Goal: Task Accomplishment & Management: Use online tool/utility

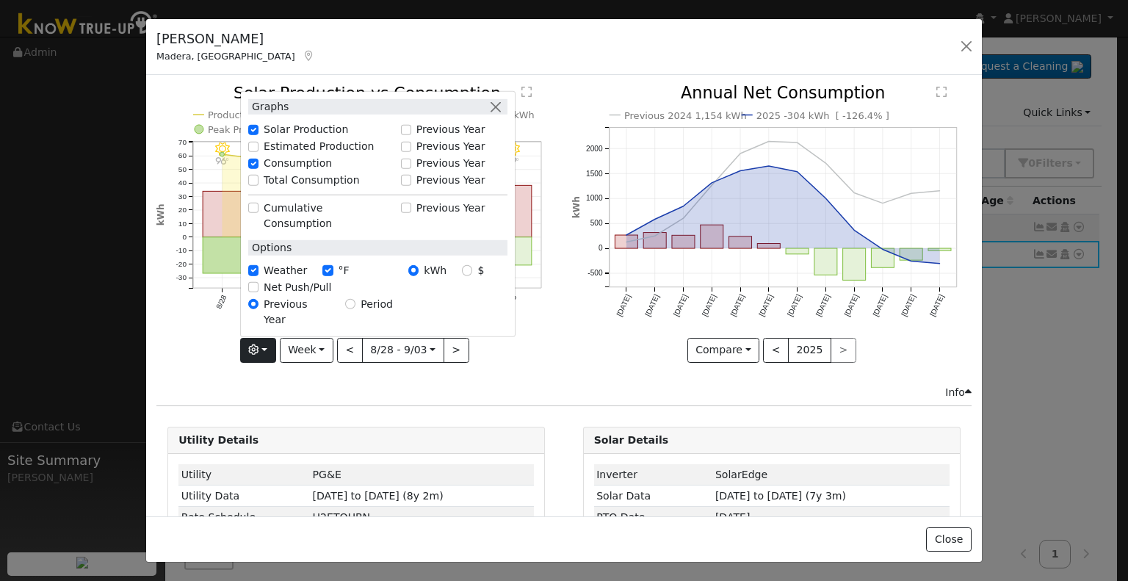
click at [573, 79] on div "Issue History Date By Flag Comment Type No Issue History 9/03 - Clear 99° 9/02 …" at bounding box center [564, 295] width 836 height 441
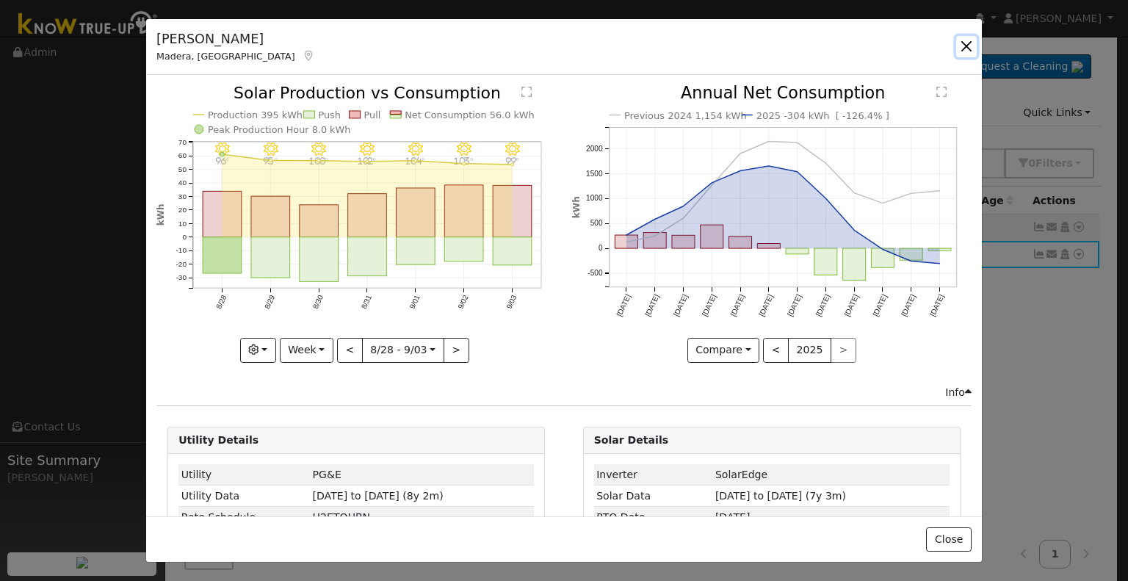
click at [964, 48] on button "button" at bounding box center [966, 46] width 21 height 21
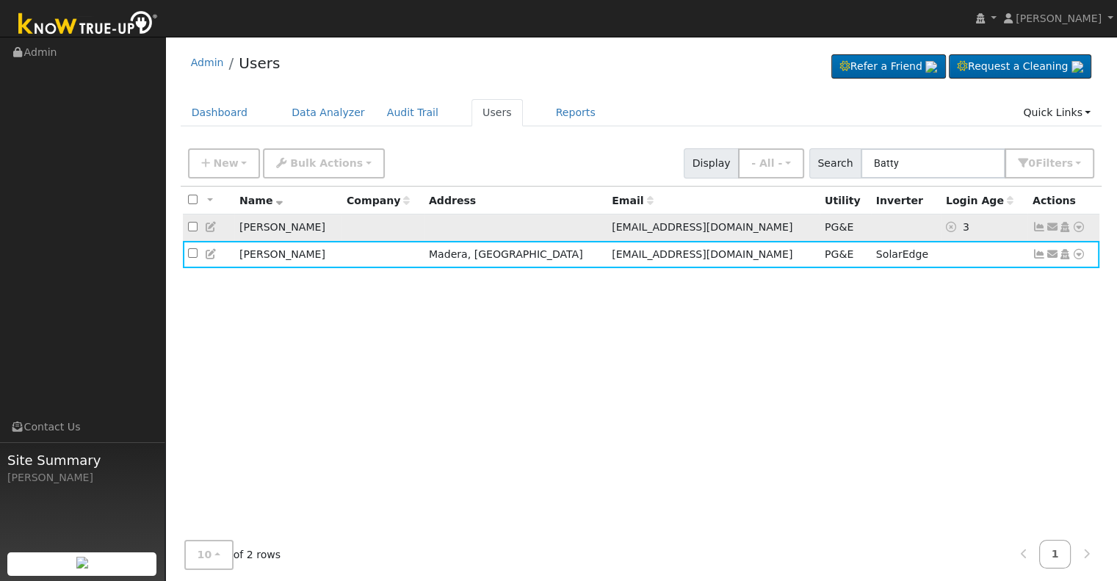
click at [206, 226] on icon at bounding box center [211, 227] width 13 height 10
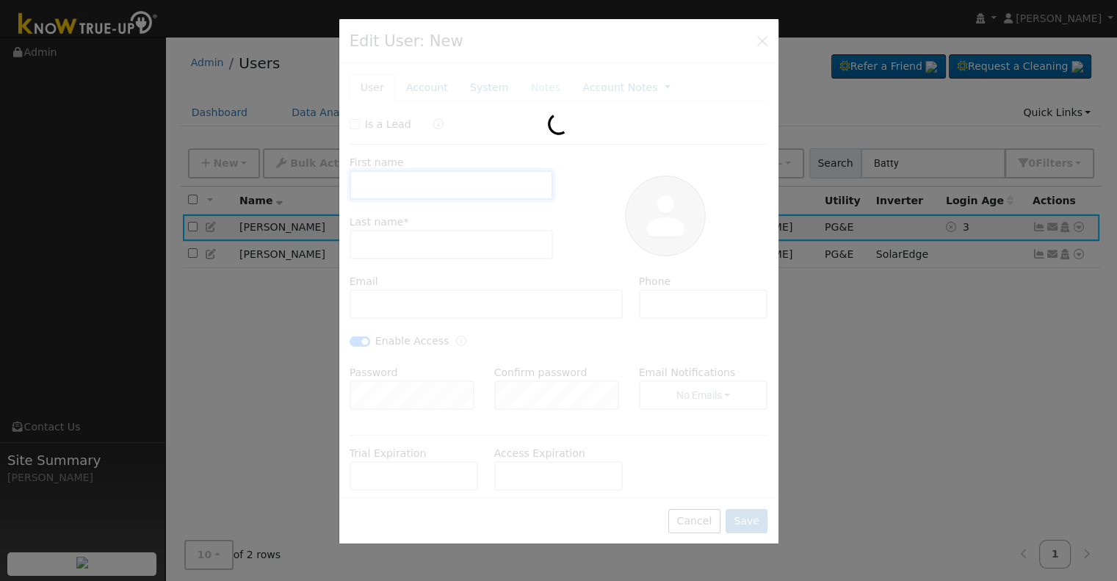
type input "[PERSON_NAME]"
type input "Batty"
type input "[EMAIL_ADDRESS][DOMAIN_NAME]"
type input "[PHONE_NUMBER]"
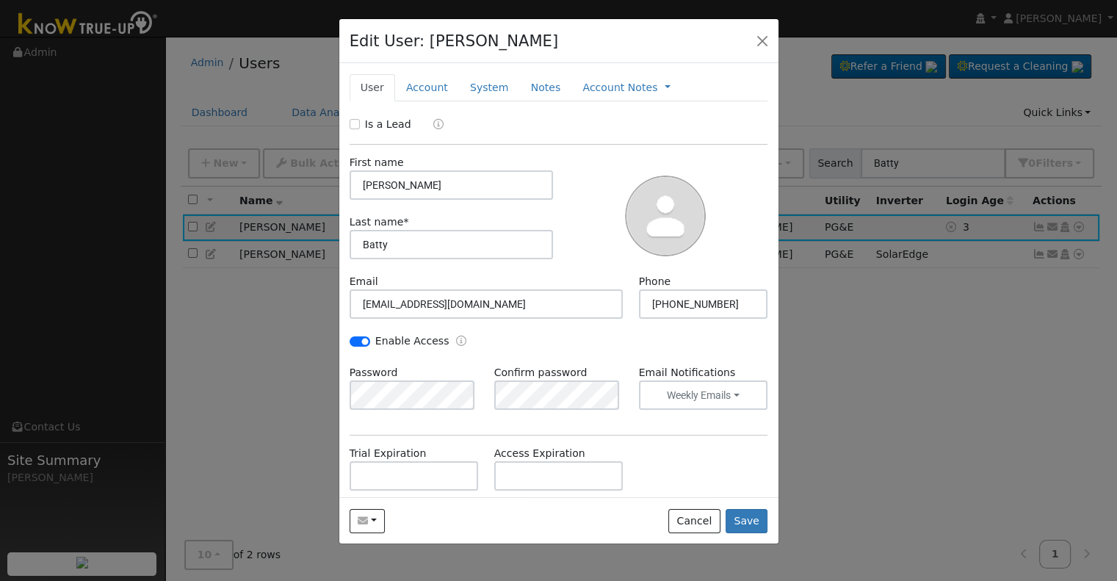
click at [467, 413] on div "Password Confirm password Email Notifications Weekly Emails No Emails Weekly Em…" at bounding box center [558, 394] width 434 height 59
click at [541, 435] on hr at bounding box center [559, 435] width 419 height 1
click at [742, 518] on button "Save" at bounding box center [747, 521] width 43 height 25
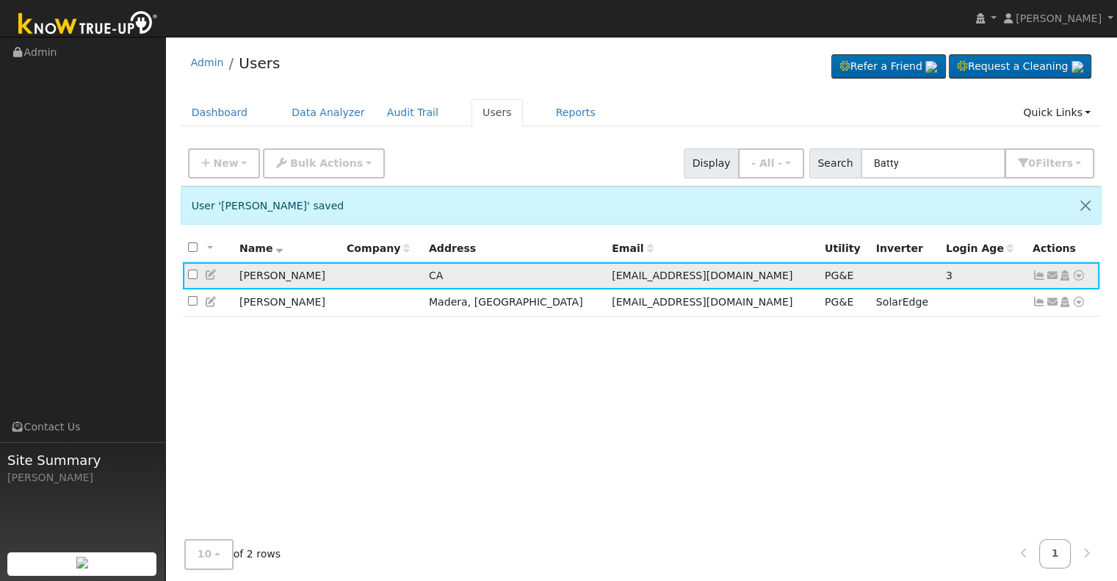
click at [212, 275] on icon at bounding box center [211, 275] width 13 height 10
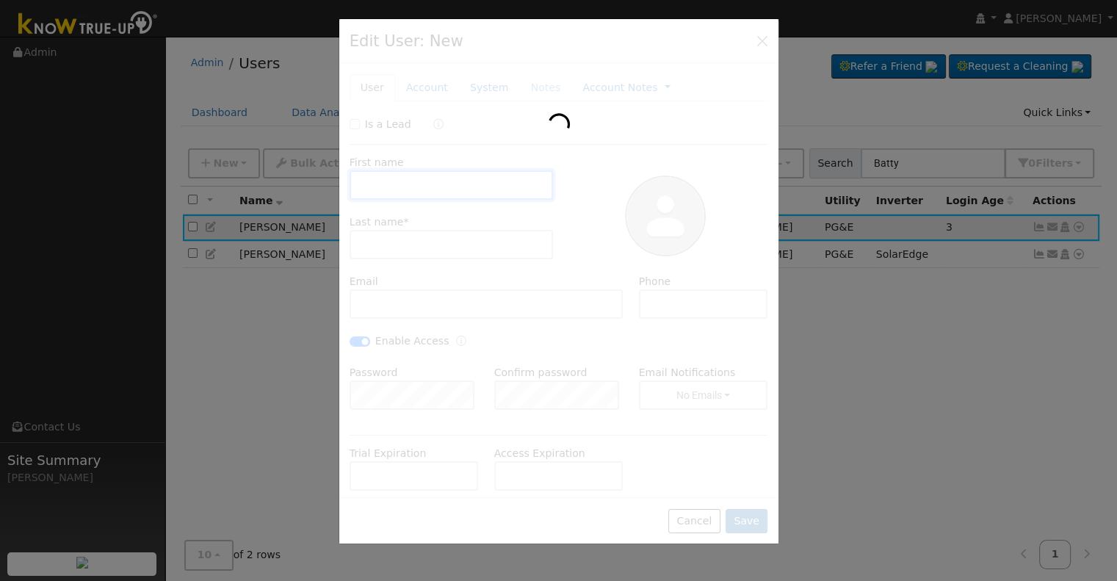
type input "[PERSON_NAME]"
type input "Batty"
type input "[EMAIL_ADDRESS][DOMAIN_NAME]"
type input "[PHONE_NUMBER]"
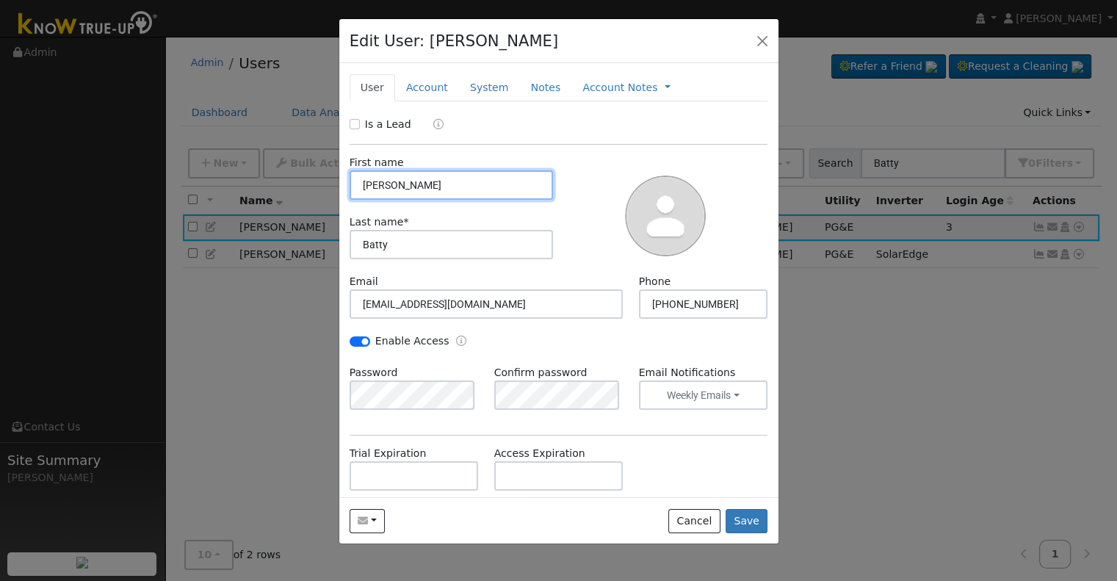
scroll to position [135, 0]
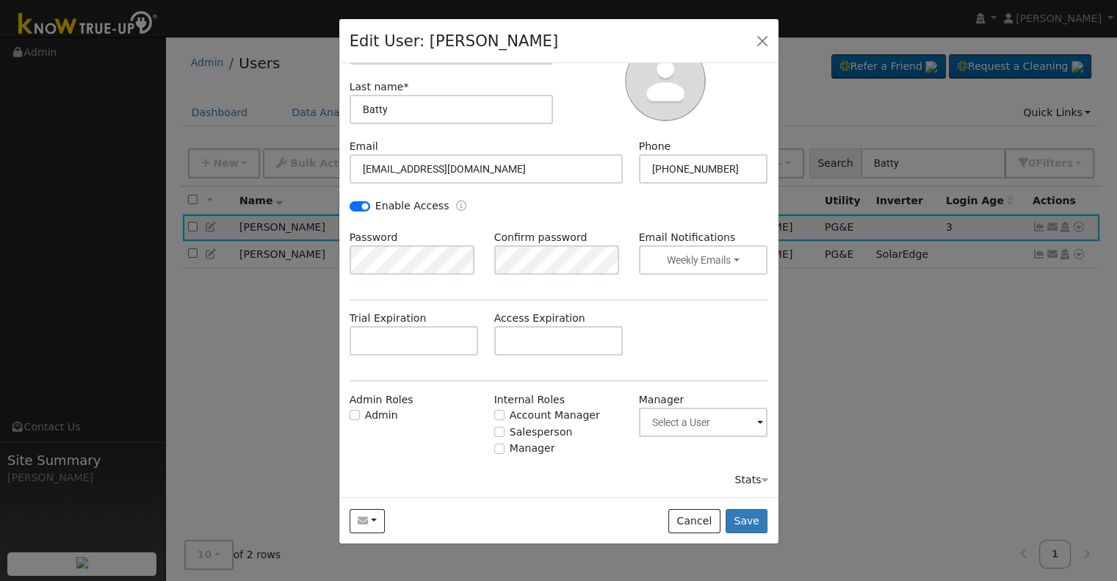
click at [925, 376] on div at bounding box center [558, 290] width 1117 height 581
click at [761, 40] on button "button" at bounding box center [762, 40] width 21 height 21
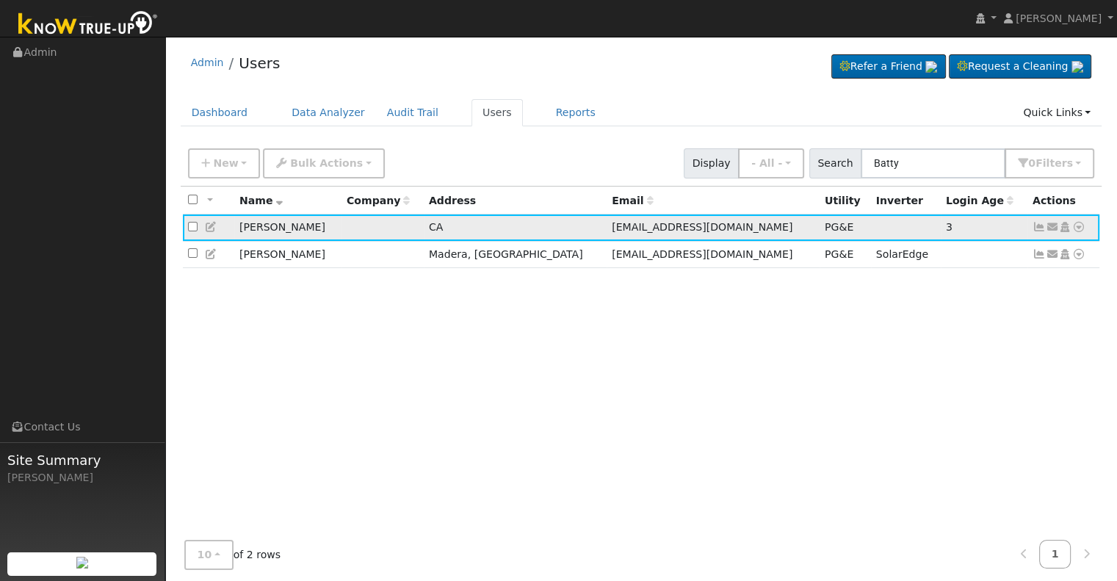
click at [1076, 230] on icon at bounding box center [1078, 227] width 13 height 10
click at [1058, 255] on link "Data Analyzer" at bounding box center [1030, 252] width 106 height 21
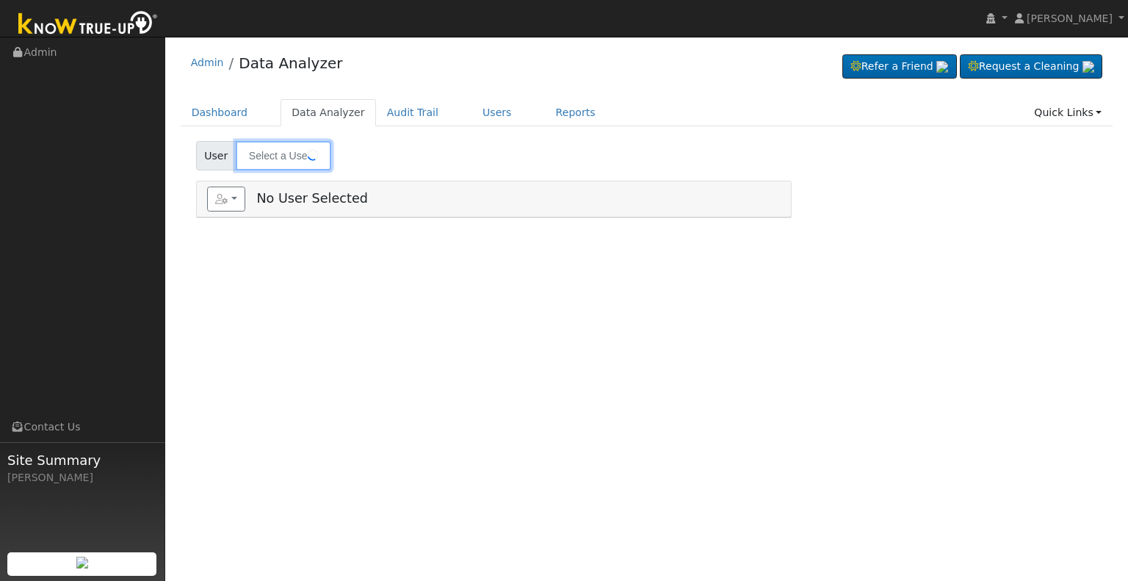
type input "[PERSON_NAME]"
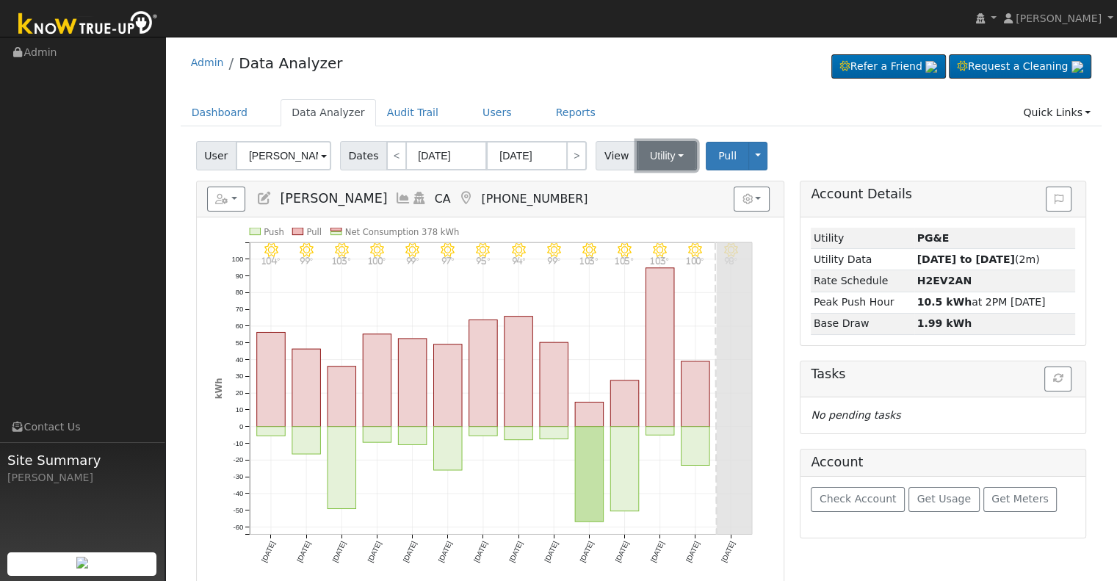
click at [676, 152] on button "Utility" at bounding box center [667, 155] width 60 height 29
click at [655, 209] on link "Solar" at bounding box center [685, 209] width 102 height 21
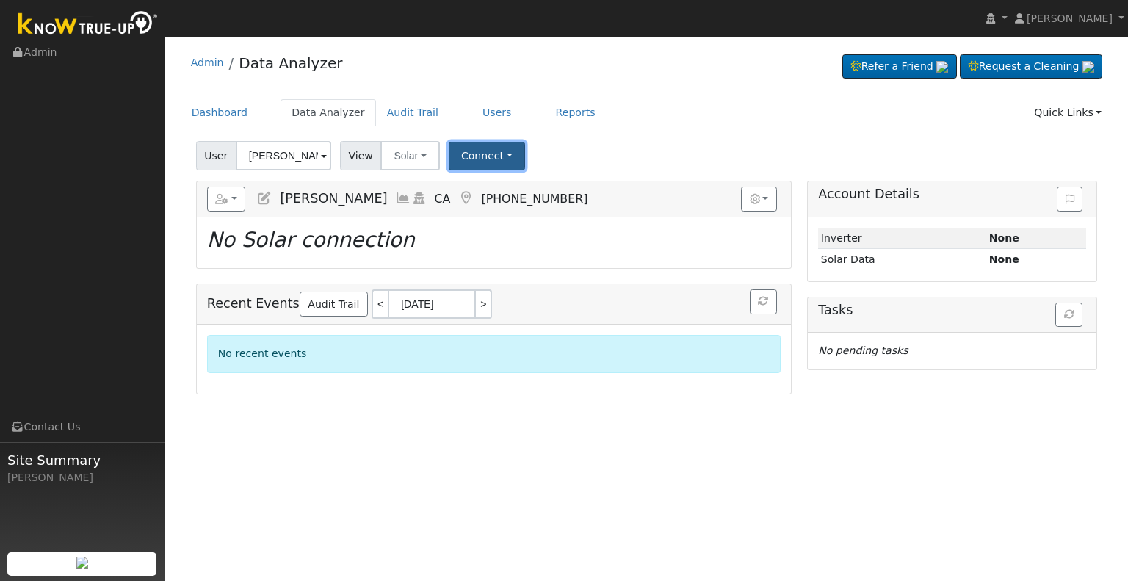
click at [480, 156] on button "Connect" at bounding box center [487, 156] width 76 height 29
click at [473, 190] on link "Select a Provider" at bounding box center [506, 188] width 115 height 21
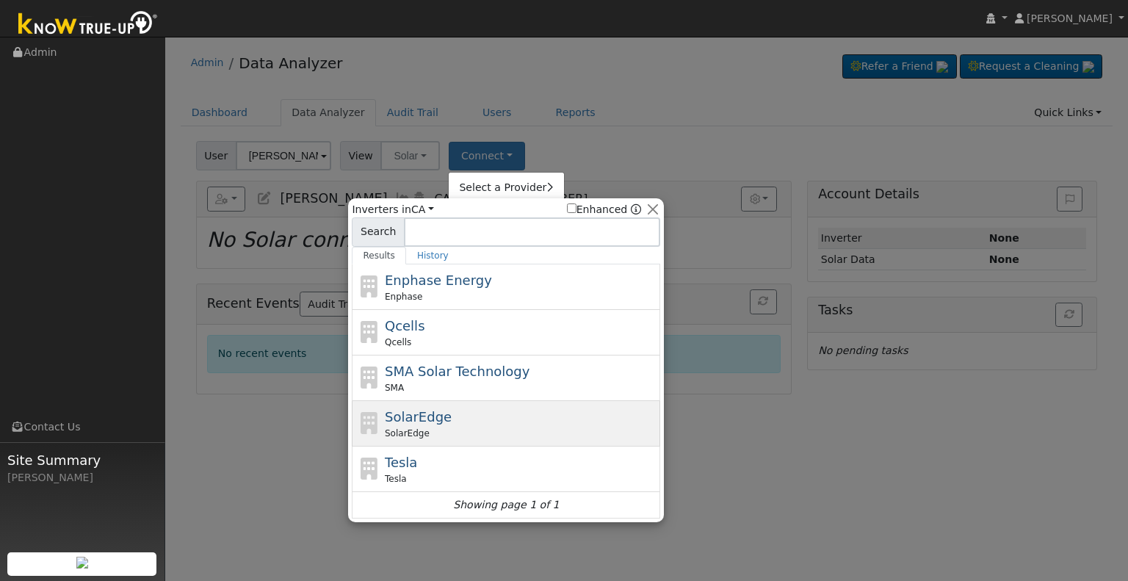
click at [385, 428] on span "SolarEdge" at bounding box center [407, 433] width 45 height 13
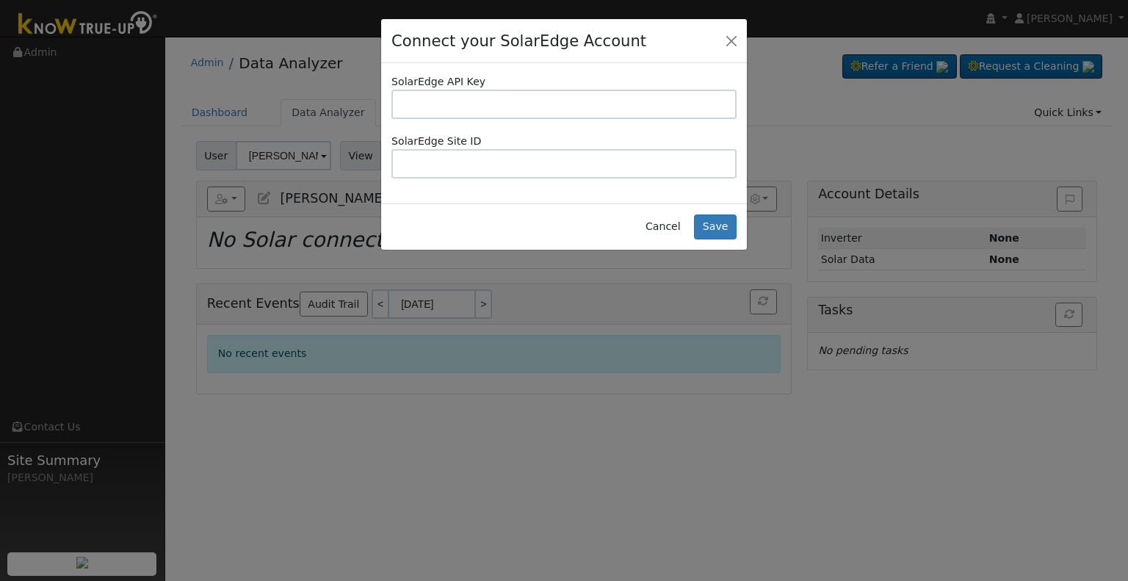
click at [483, 95] on input "text" at bounding box center [563, 104] width 345 height 29
type input "NXOQDCHX13JR4UZ1MPI1PGW4VC0K36Q2"
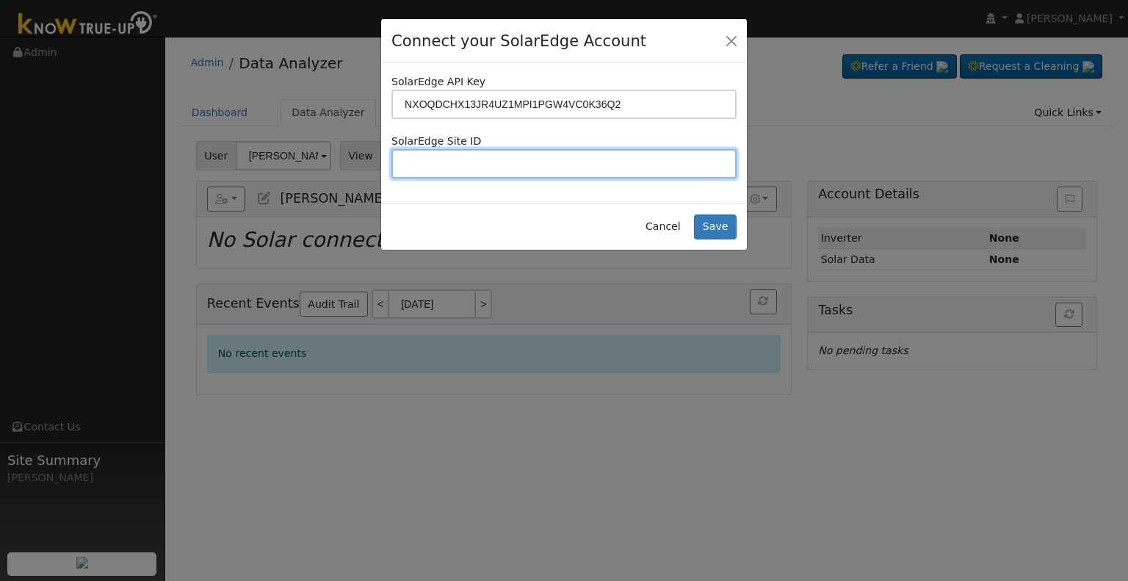
click at [461, 156] on input "text" at bounding box center [563, 163] width 345 height 29
paste input "2578932"
type input "2578932"
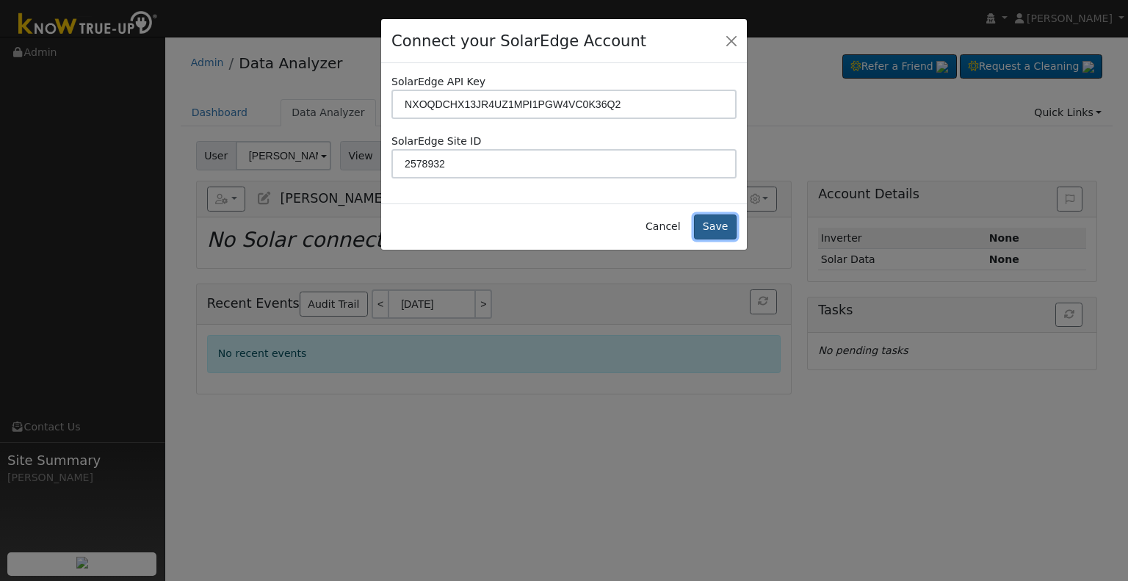
click at [722, 227] on button "Save" at bounding box center [715, 226] width 43 height 25
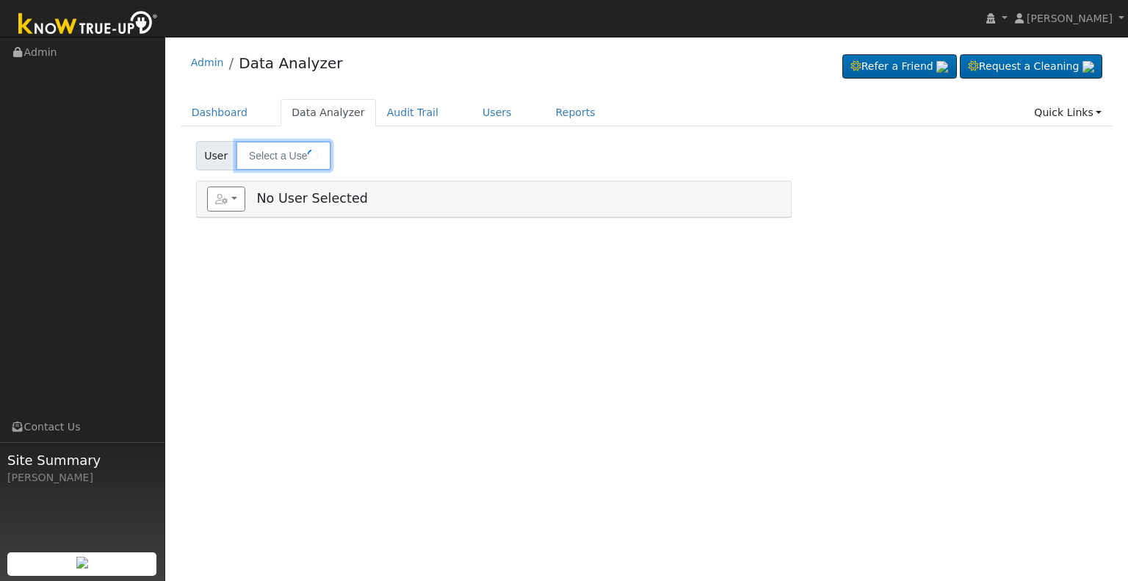
type input "[PERSON_NAME]"
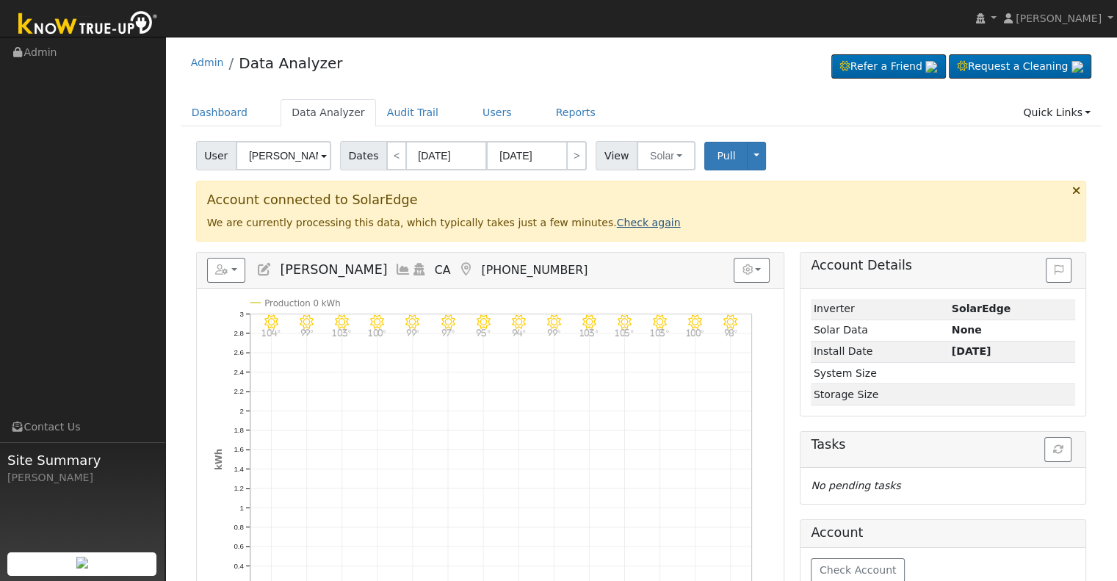
click at [617, 223] on link "Check again" at bounding box center [649, 223] width 64 height 12
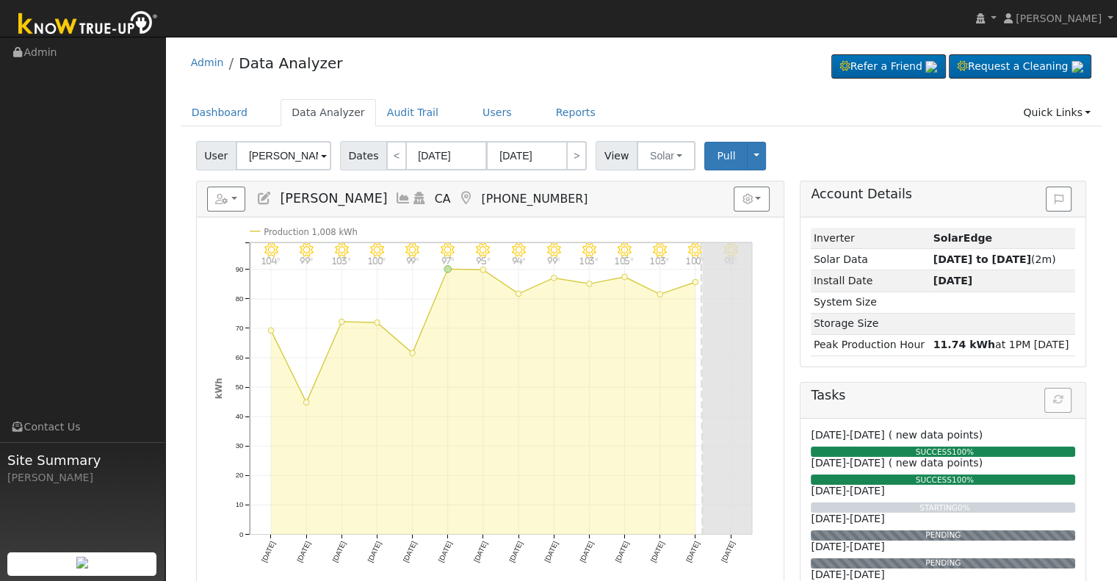
click at [264, 192] on icon at bounding box center [264, 198] width 16 height 13
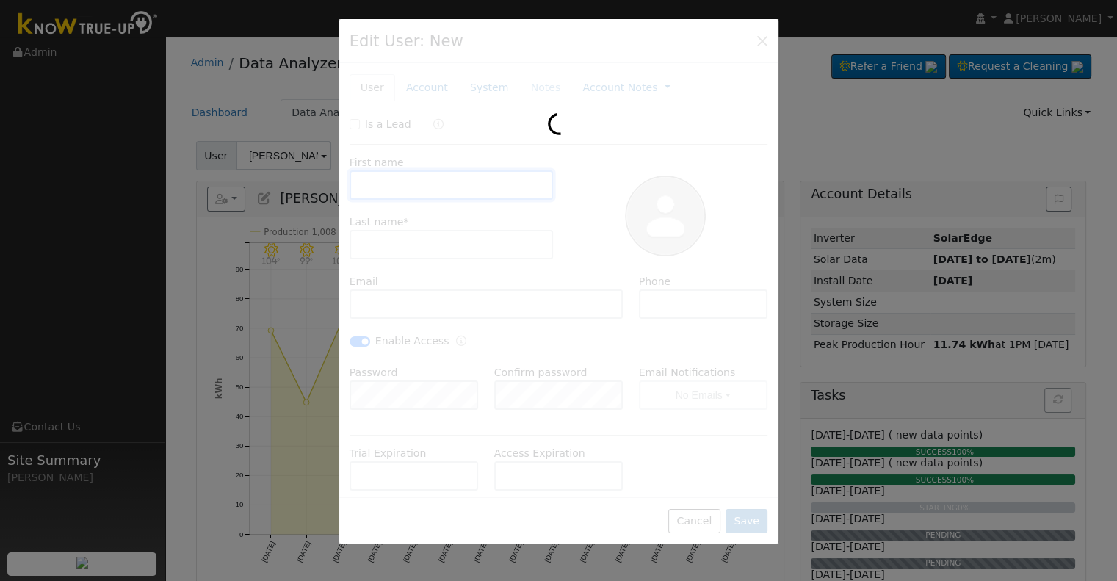
type input "[PERSON_NAME]"
type input "Batty"
type input "[EMAIL_ADDRESS][DOMAIN_NAME]"
type input "[PHONE_NUMBER]"
checkbox input "true"
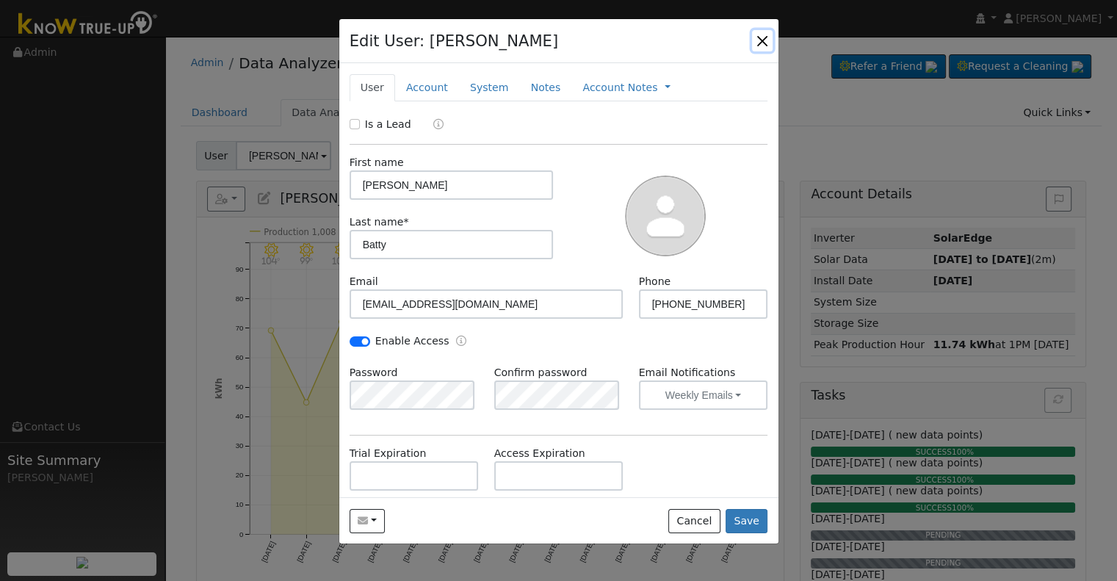
click at [759, 40] on button "button" at bounding box center [762, 40] width 21 height 21
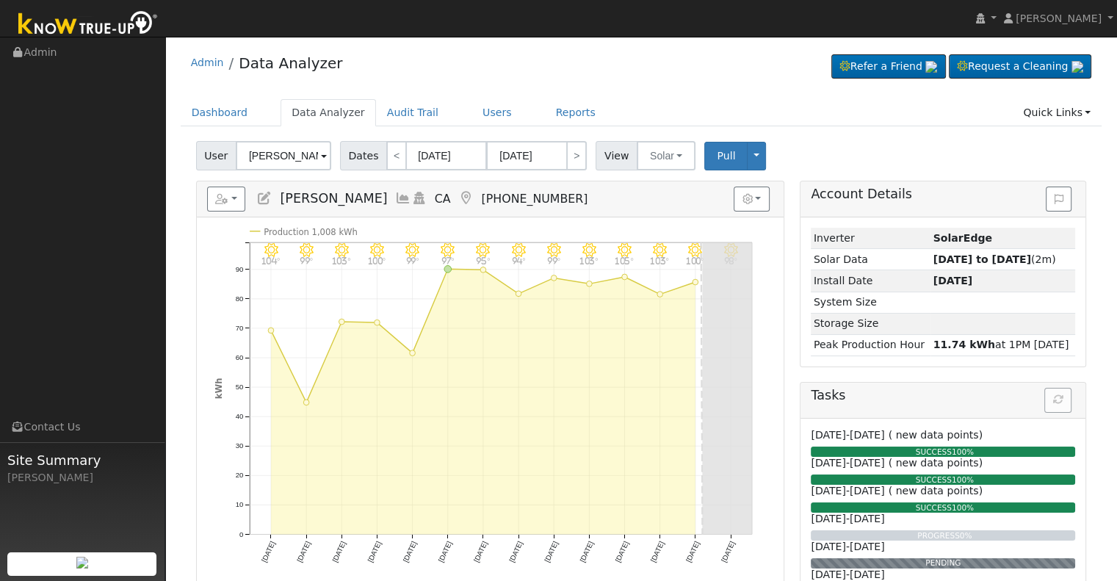
click at [395, 198] on icon at bounding box center [403, 198] width 16 height 13
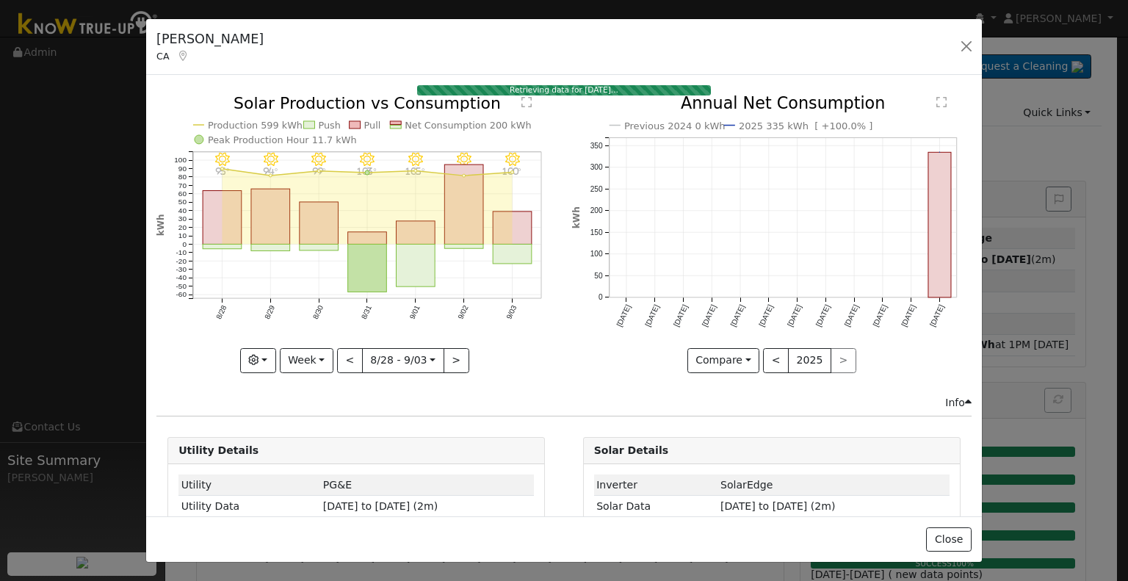
click at [834, 355] on div "< 2025 >" at bounding box center [809, 360] width 93 height 25
click at [763, 359] on button "<" at bounding box center [776, 360] width 26 height 25
click at [831, 359] on button ">" at bounding box center [844, 360] width 26 height 25
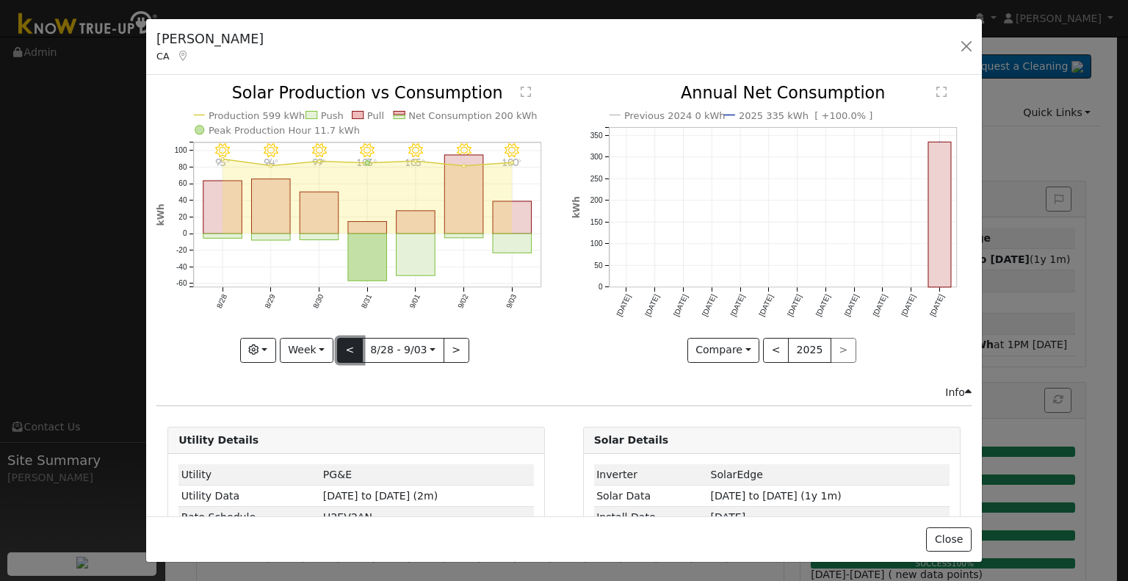
click at [350, 343] on button "<" at bounding box center [350, 350] width 26 height 25
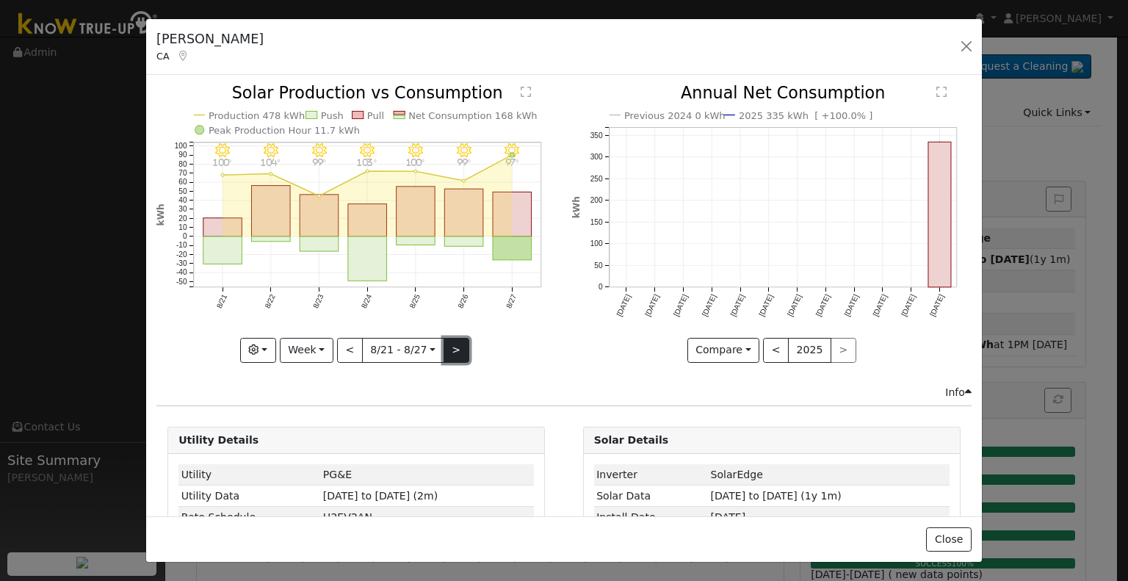
click at [452, 347] on button ">" at bounding box center [457, 350] width 26 height 25
type input "[DATE]"
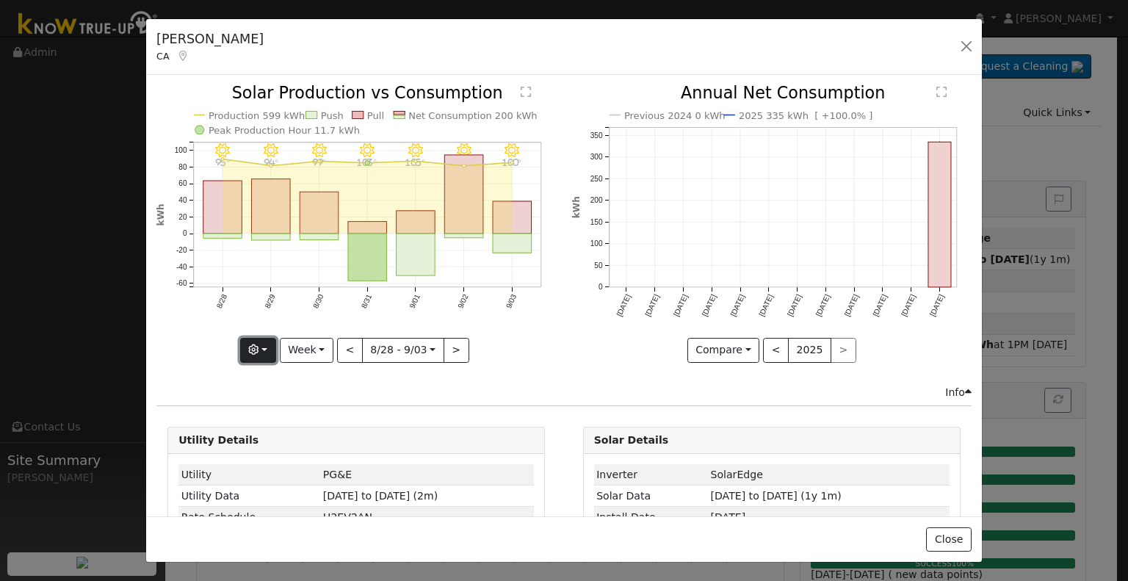
click at [266, 349] on button "button" at bounding box center [258, 350] width 36 height 25
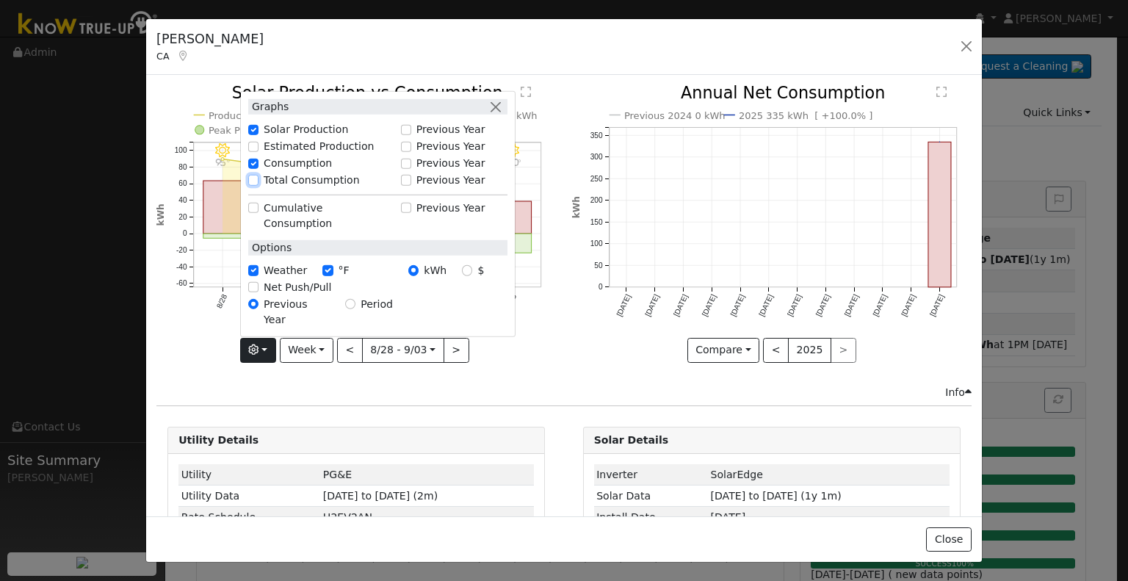
click at [257, 185] on input "Total Consumption" at bounding box center [253, 180] width 10 height 10
checkbox input "true"
click at [201, 343] on icon "9/03 - Clear 100° 9/02 - Clear 103° 9/01 - Clear 105° 8/31 - Clear 103° 8/30 - …" at bounding box center [356, 222] width 400 height 275
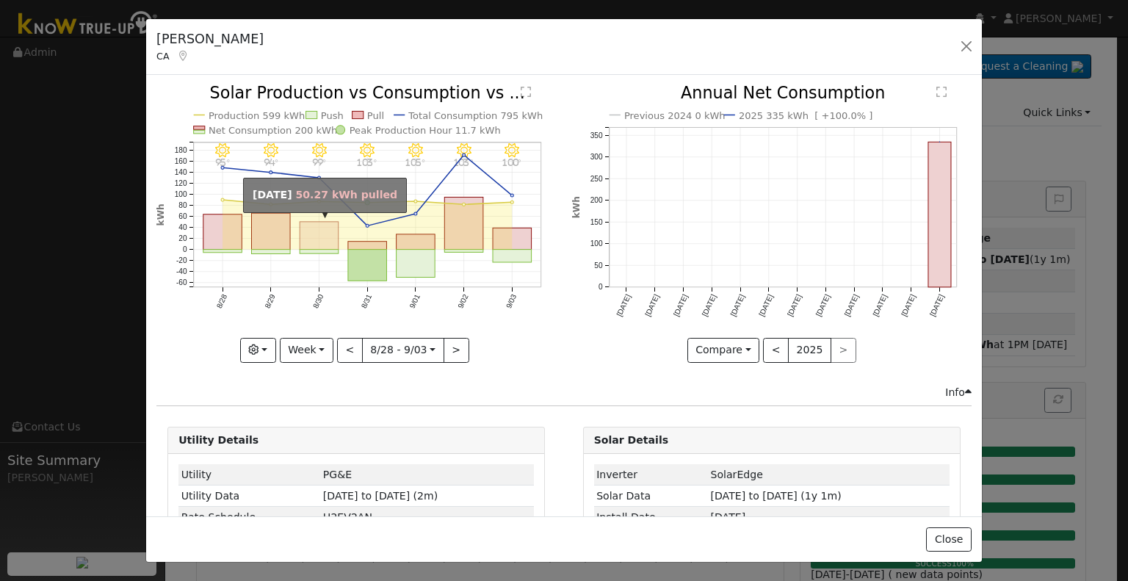
click at [322, 225] on rect "onclick=""" at bounding box center [319, 236] width 39 height 28
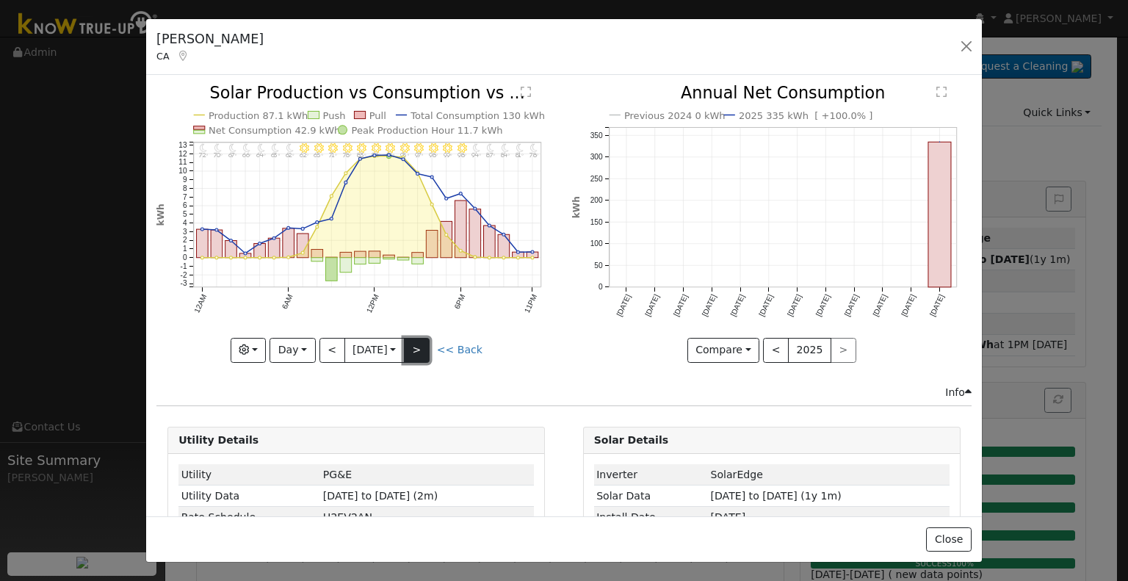
click at [419, 345] on button ">" at bounding box center [417, 350] width 26 height 25
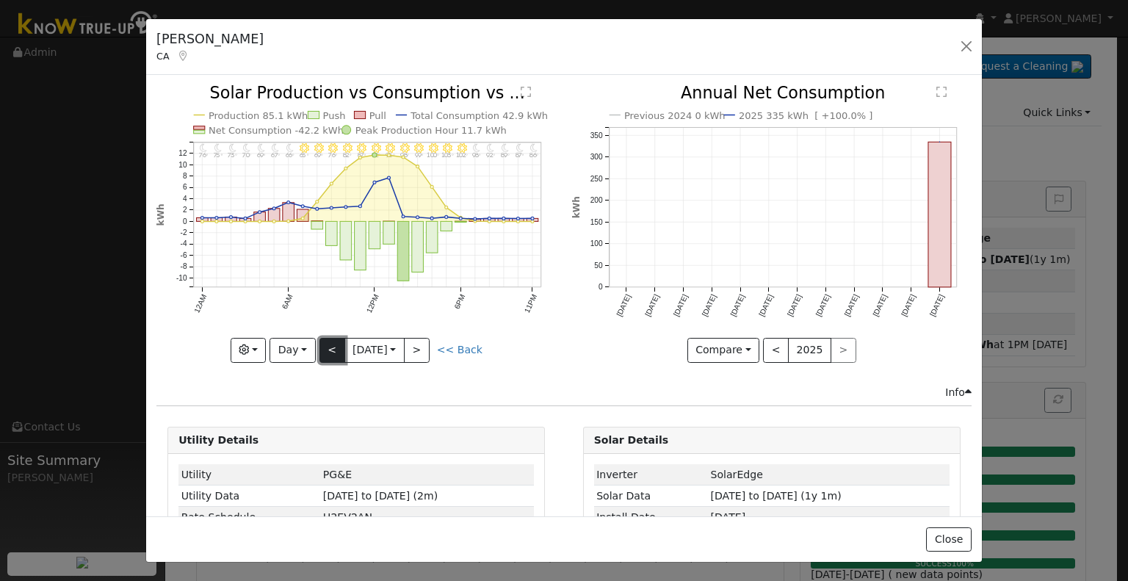
click at [334, 353] on button "<" at bounding box center [332, 350] width 26 height 25
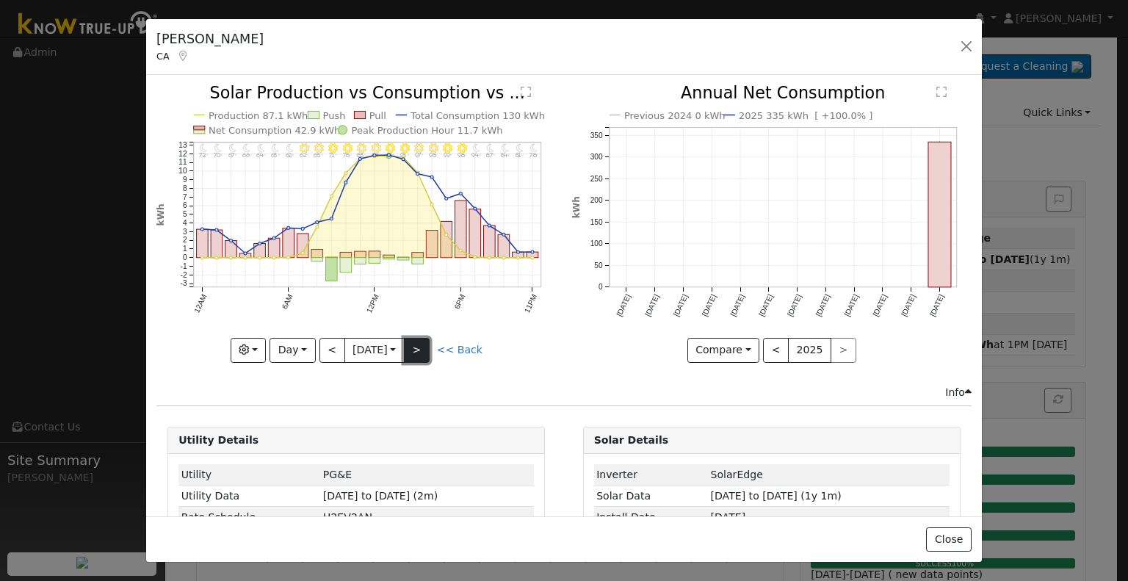
click at [417, 351] on button ">" at bounding box center [417, 350] width 26 height 25
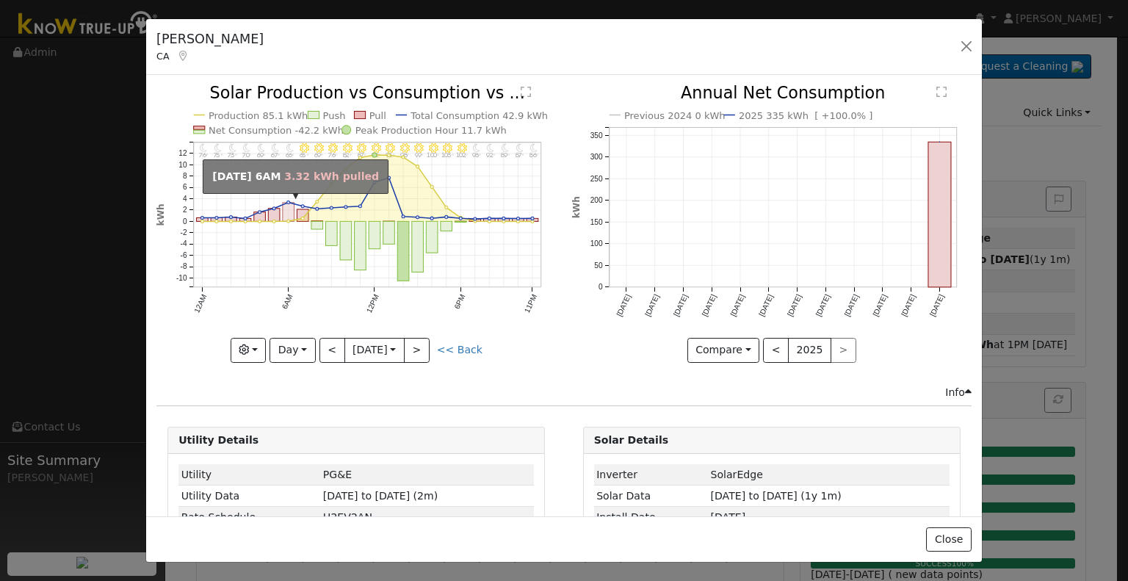
drag, startPoint x: 350, startPoint y: 208, endPoint x: 285, endPoint y: 203, distance: 65.5
click at [285, 203] on icon "11PM - Clear 86° 10PM - Clear 87° 9PM - Clear 89° 8PM - Clear 92° 7PM - Clear 9…" at bounding box center [356, 222] width 400 height 275
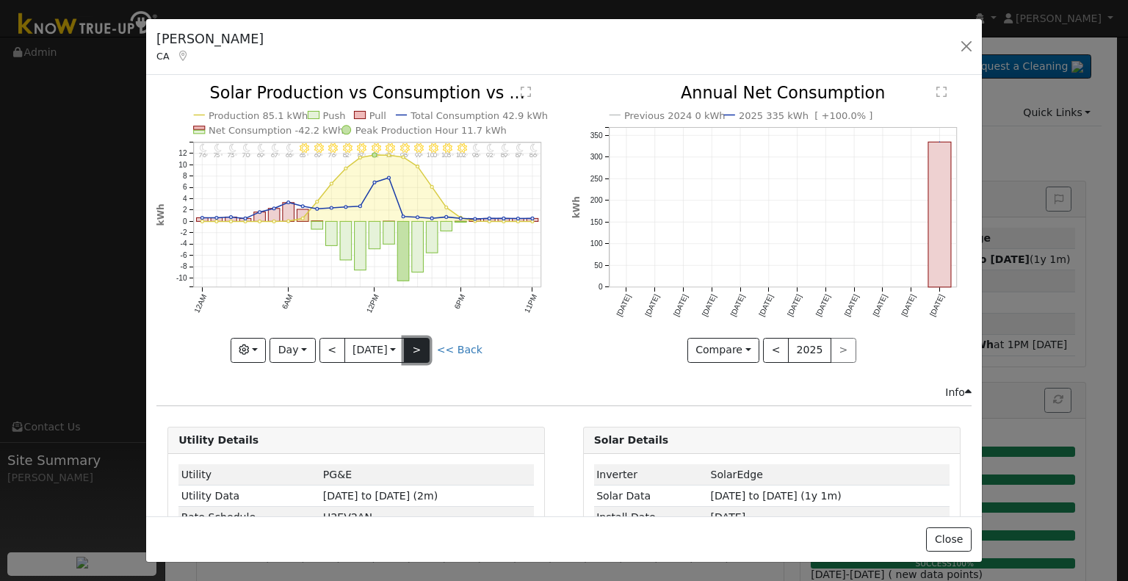
click at [422, 352] on button ">" at bounding box center [417, 350] width 26 height 25
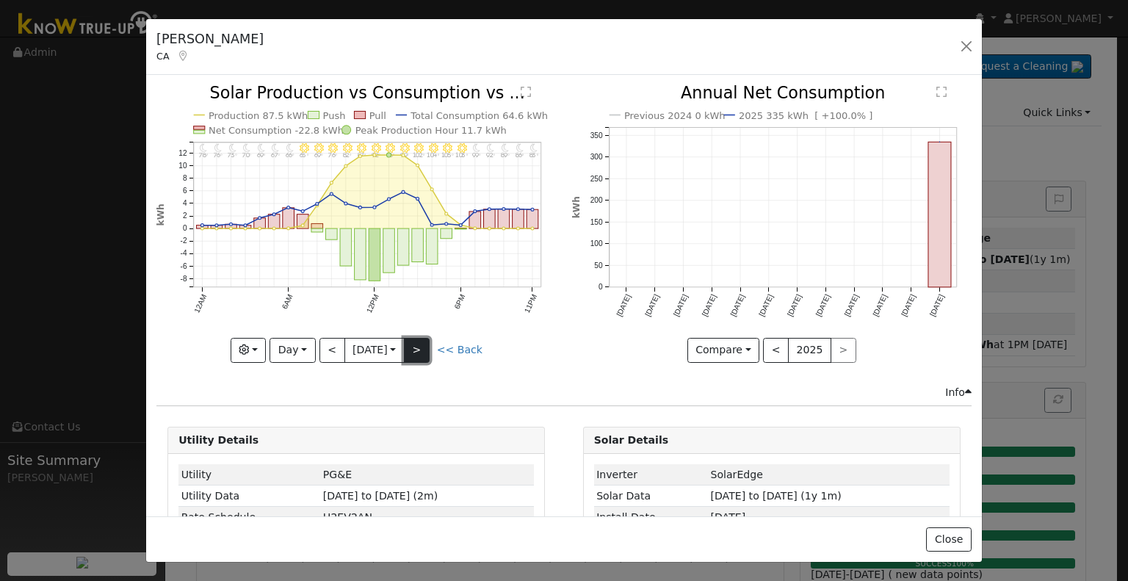
click at [422, 352] on button ">" at bounding box center [417, 350] width 26 height 25
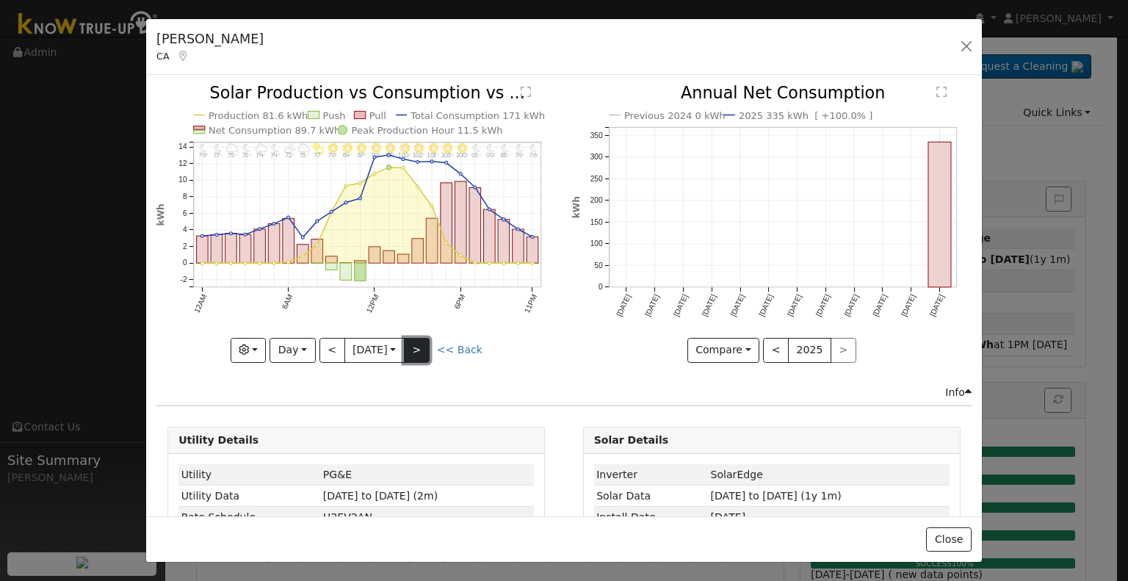
click at [416, 352] on button ">" at bounding box center [417, 350] width 26 height 25
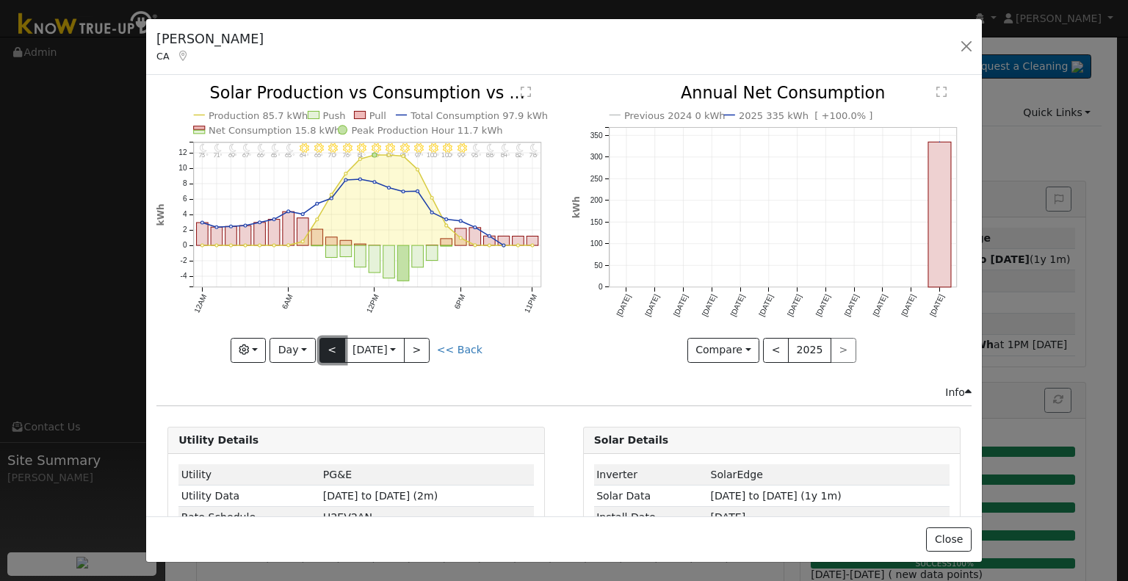
click at [325, 344] on button "<" at bounding box center [332, 350] width 26 height 25
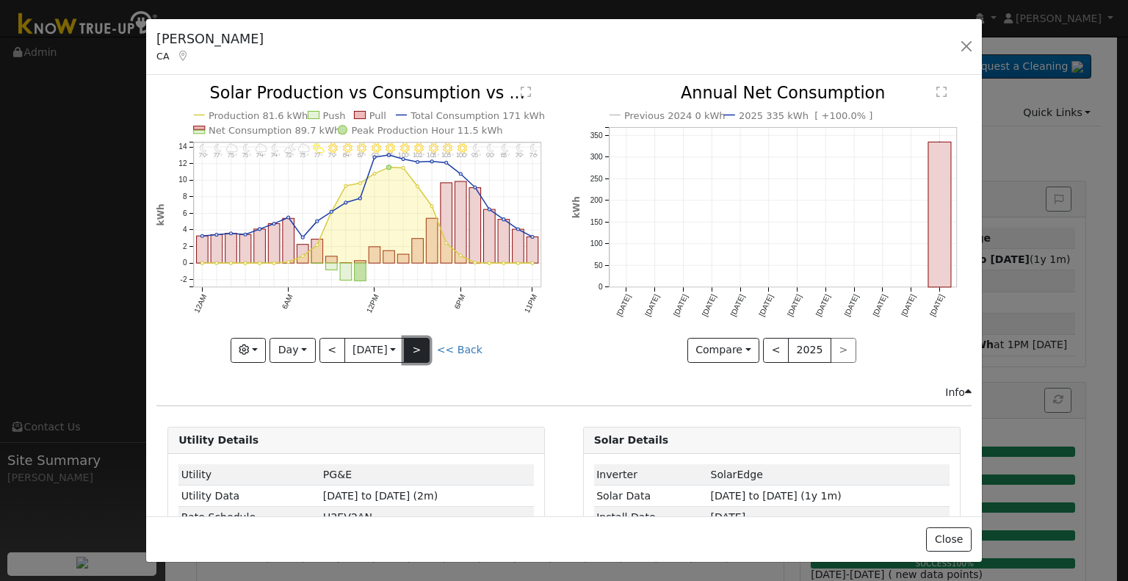
click at [424, 346] on button ">" at bounding box center [417, 350] width 26 height 25
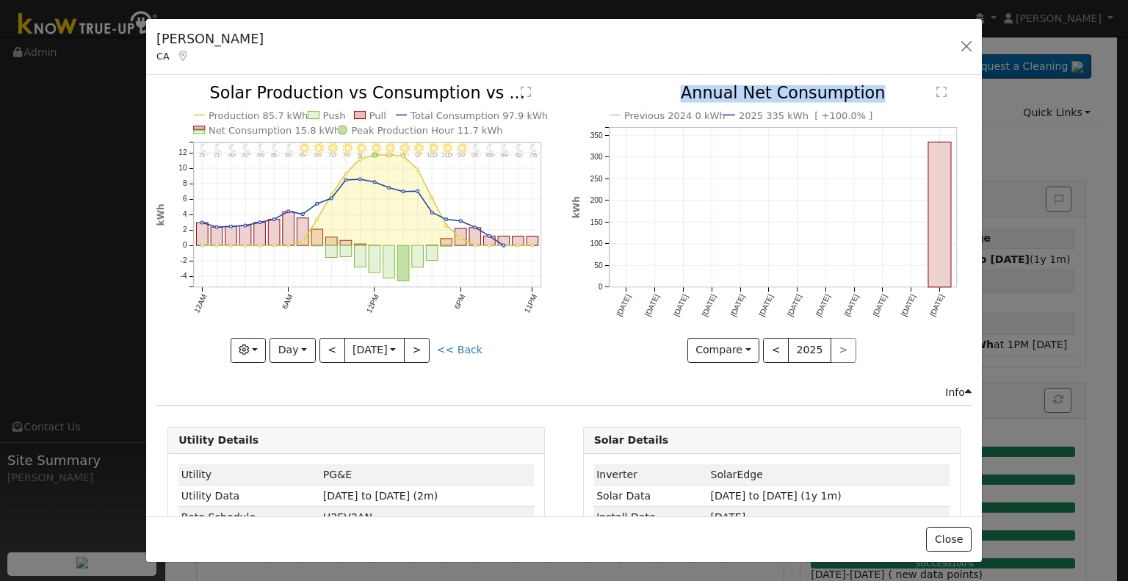
drag, startPoint x: 671, startPoint y: 94, endPoint x: 873, endPoint y: 96, distance: 202.0
click at [873, 96] on icon "Previous 2024 0 kWh 2025 335 kWh [ +100.0% ] Sep '24 Oct '24 Nov '24 Dec '24 Ja…" at bounding box center [772, 219] width 400 height 268
click at [300, 341] on button "Day" at bounding box center [293, 350] width 46 height 25
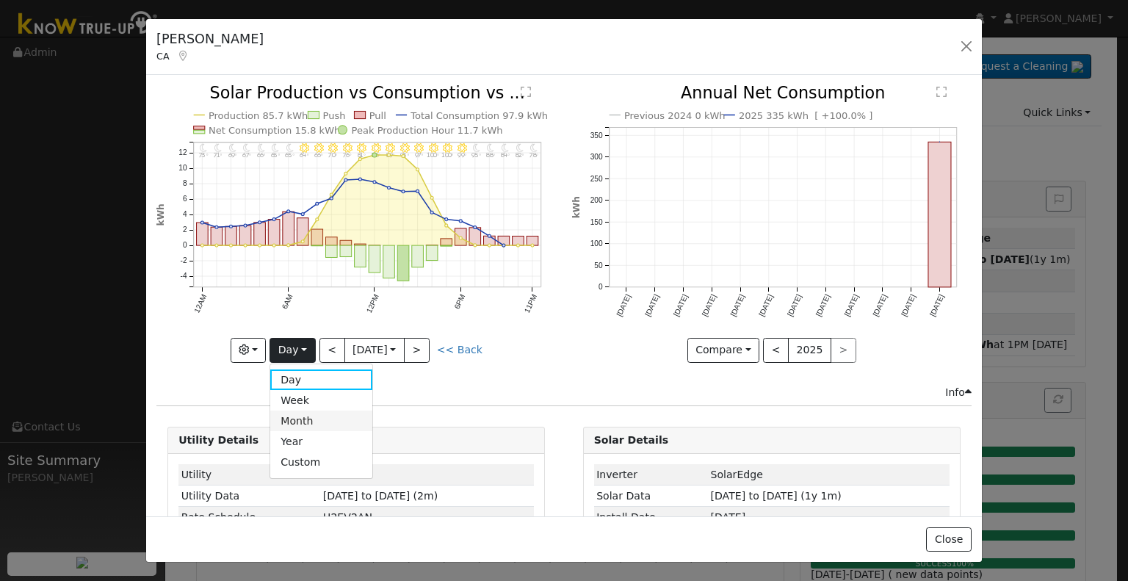
click at [302, 415] on link "Month" at bounding box center [321, 421] width 102 height 21
type input "2025-08-01"
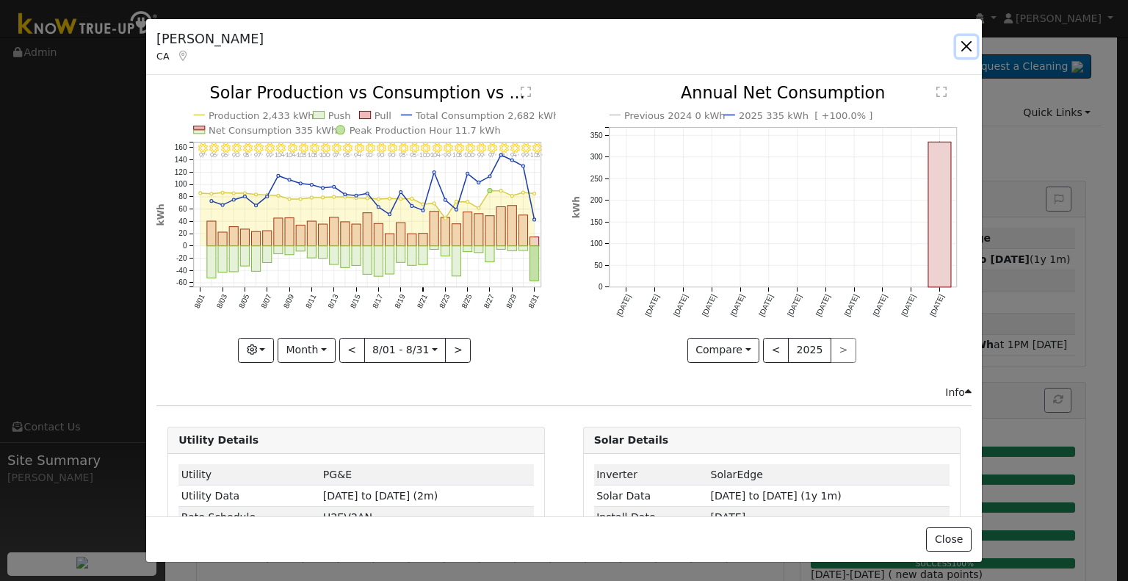
click at [966, 46] on button "button" at bounding box center [966, 46] width 21 height 21
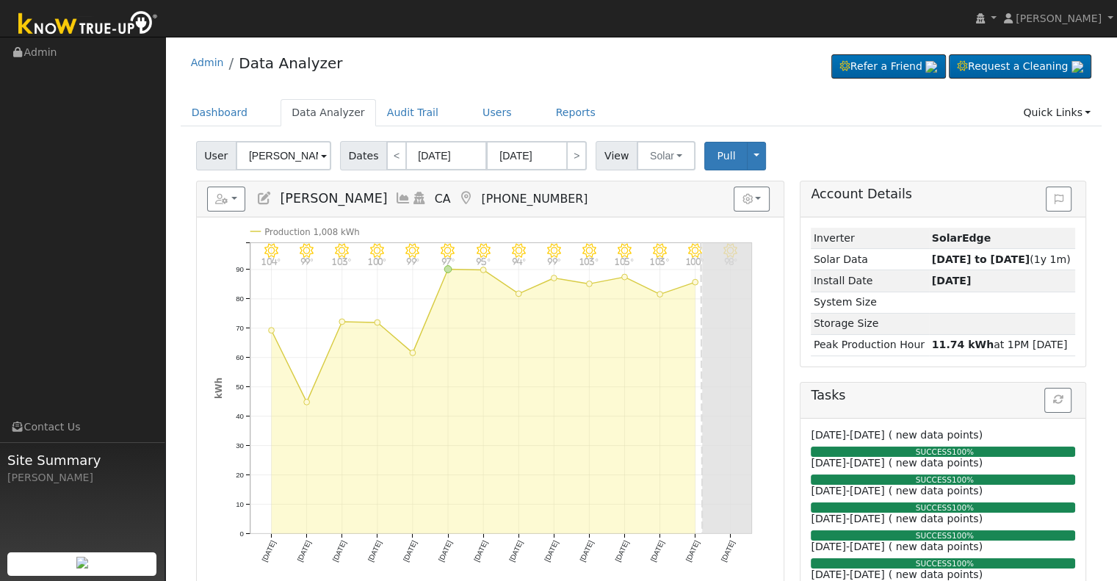
click at [395, 193] on icon at bounding box center [403, 198] width 16 height 13
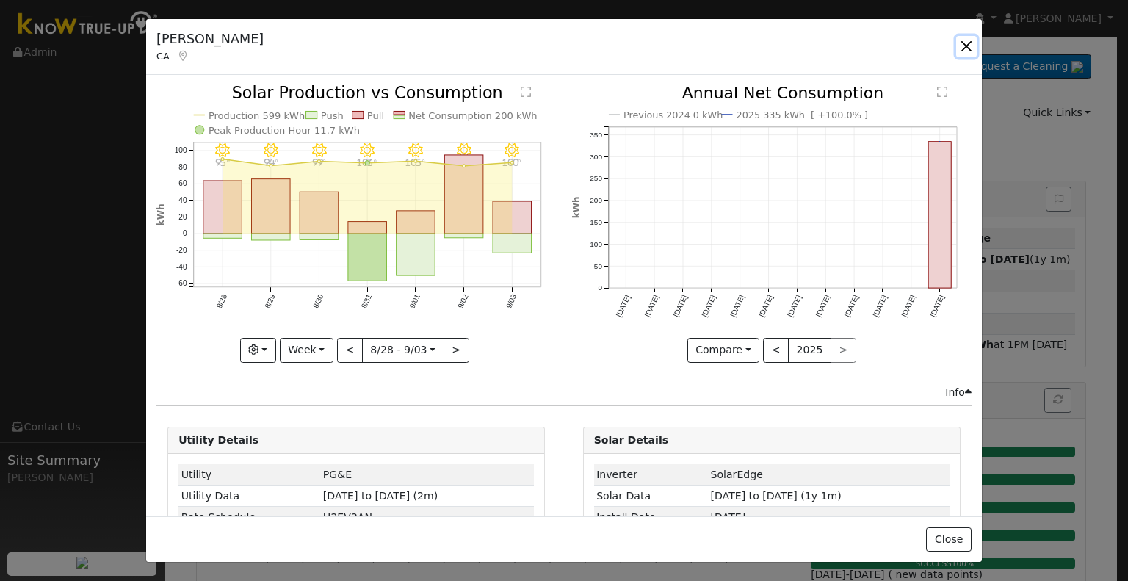
click at [964, 42] on button "button" at bounding box center [966, 46] width 21 height 21
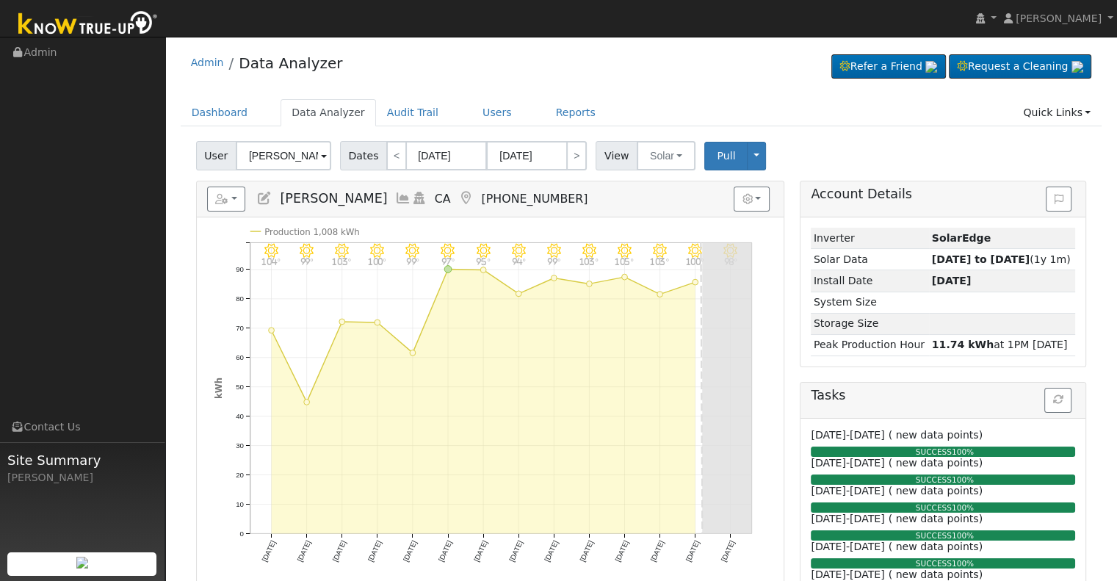
click at [263, 196] on icon at bounding box center [264, 198] width 16 height 13
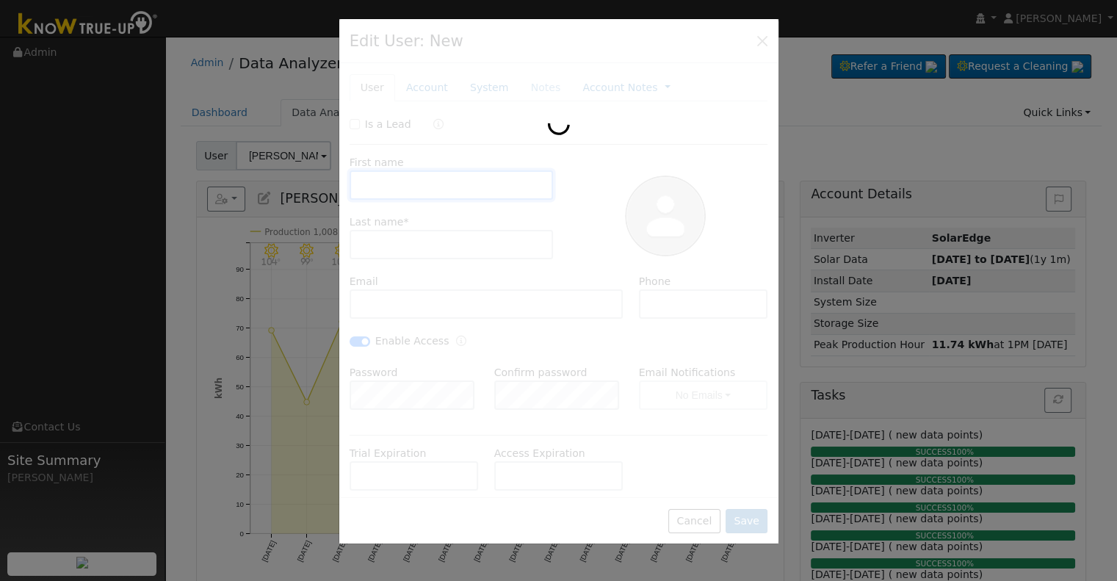
type input "[PERSON_NAME]"
type input "Batty"
type input "[EMAIL_ADDRESS][DOMAIN_NAME]"
type input "[PHONE_NUMBER]"
checkbox input "true"
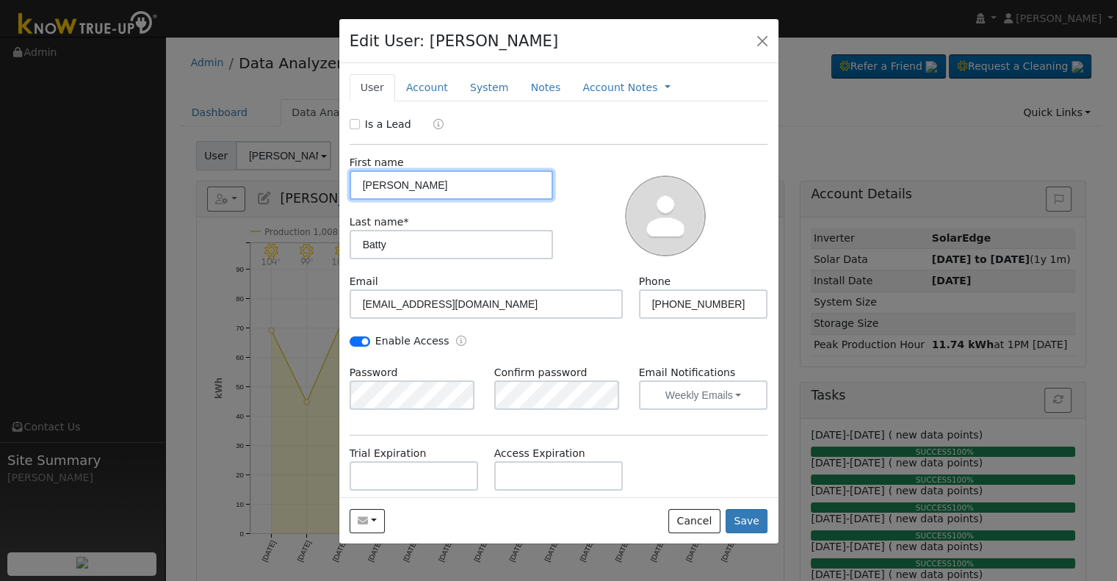
type input "PG&E"
type input "SolarEdge"
click at [477, 84] on link "System" at bounding box center [489, 87] width 61 height 27
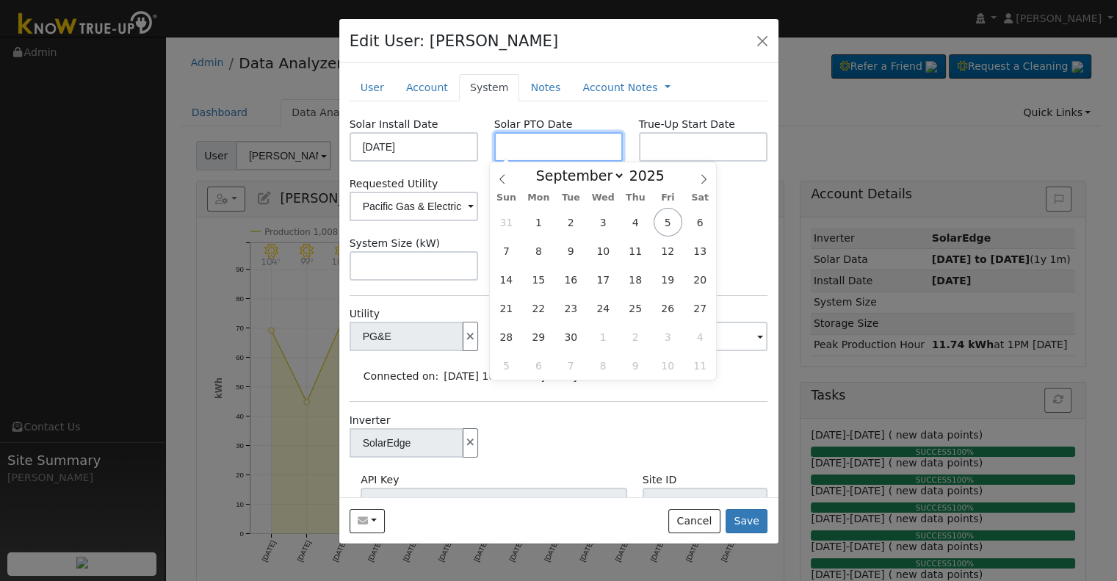
click at [520, 140] on input "text" at bounding box center [558, 146] width 129 height 29
type input "[DATE]"
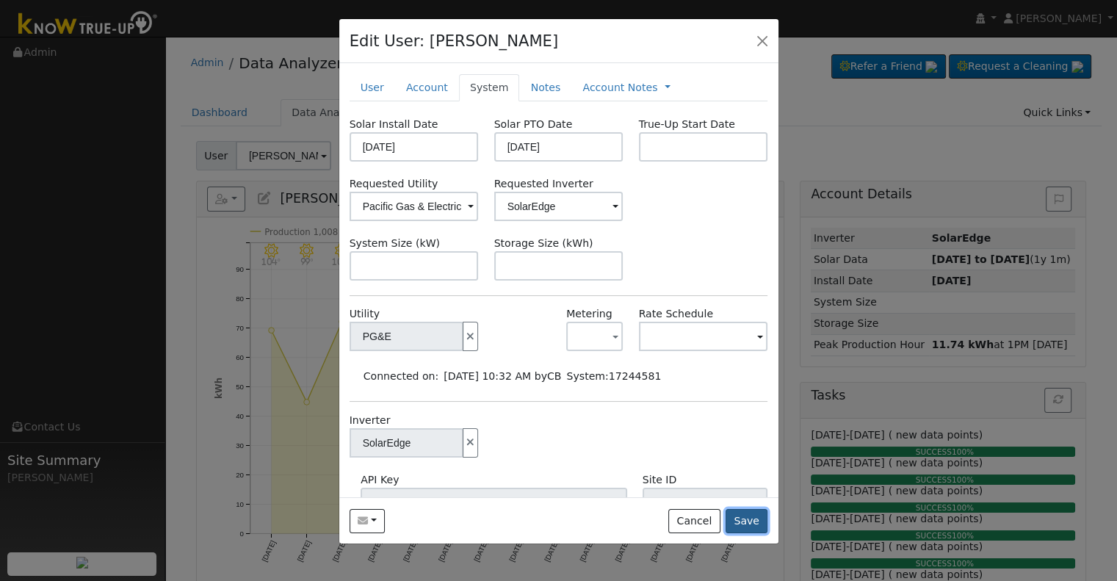
click at [753, 522] on button "Save" at bounding box center [747, 521] width 43 height 25
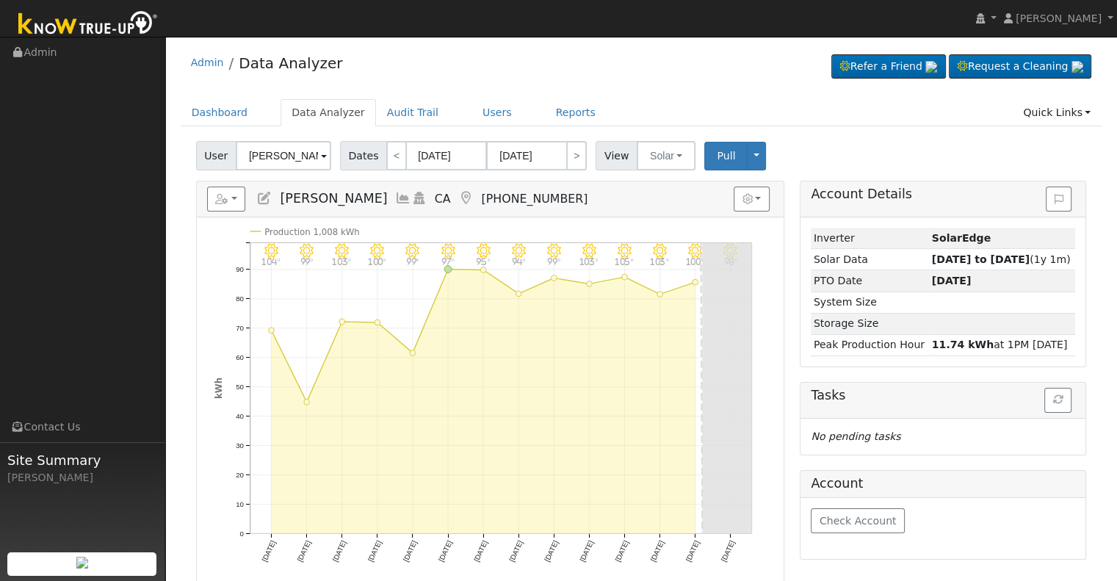
click at [395, 198] on icon at bounding box center [403, 198] width 16 height 13
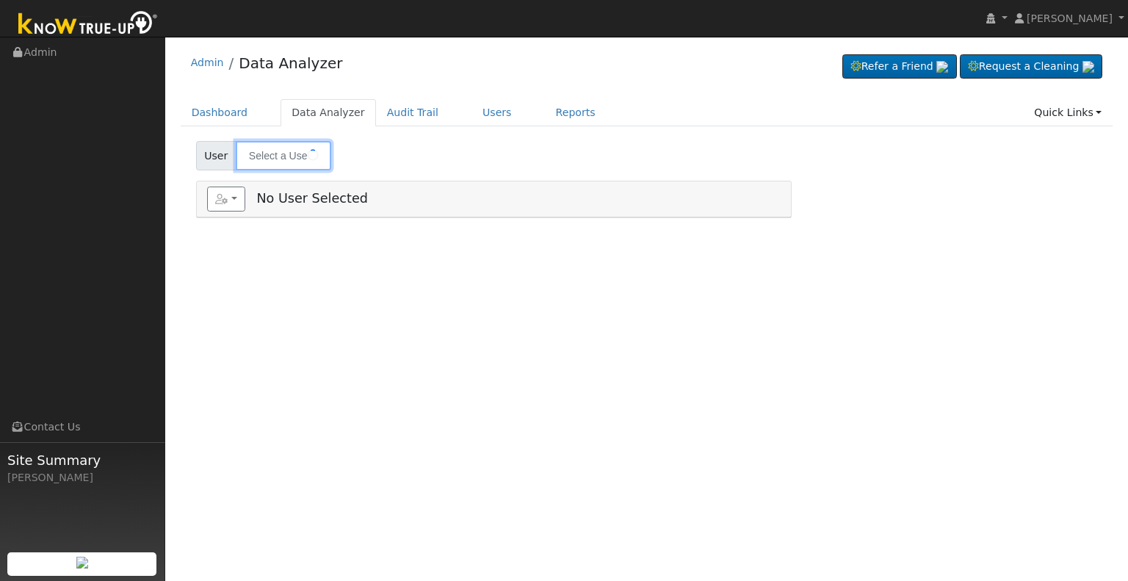
type input "[PERSON_NAME]"
